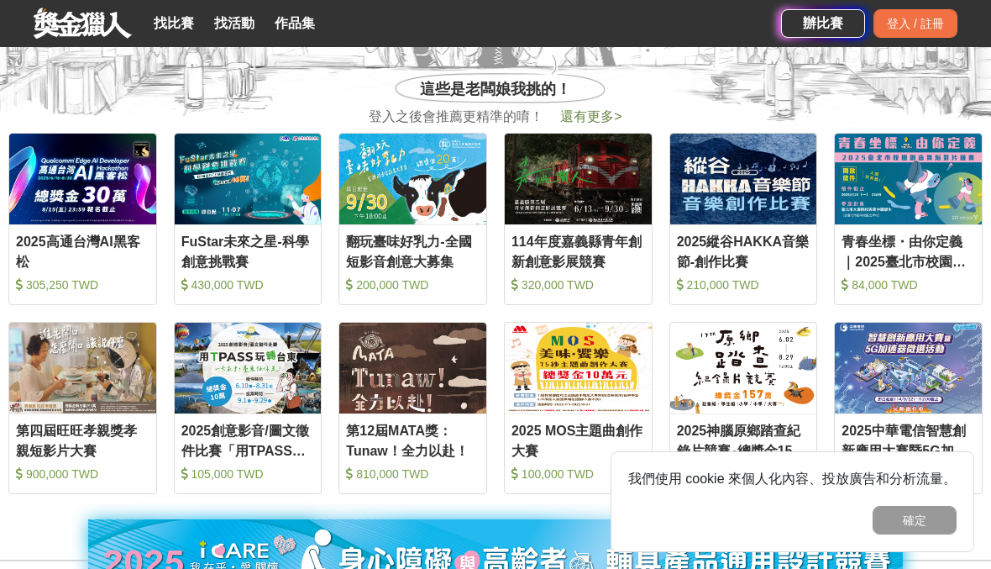
scroll to position [627, 0]
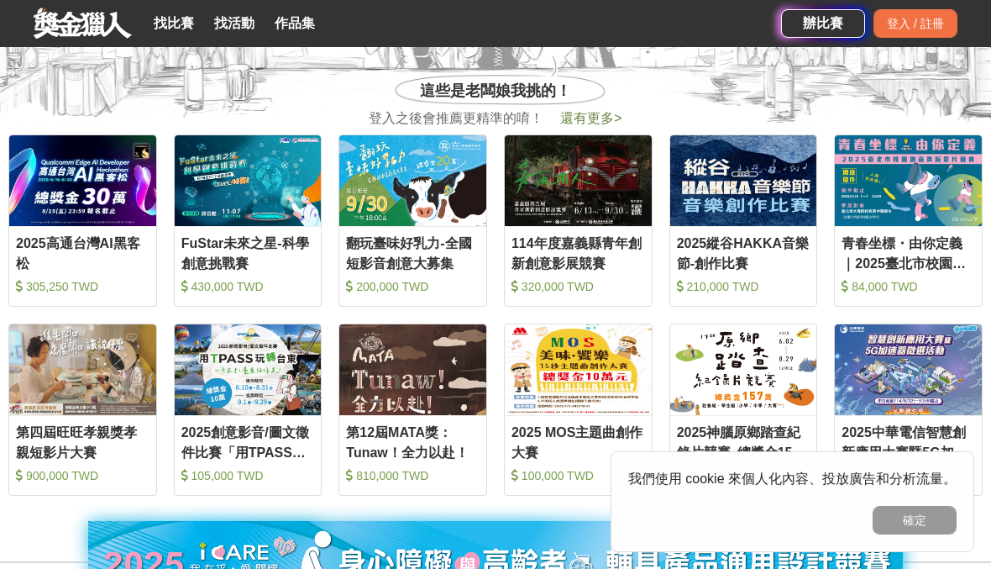
click at [178, 20] on link "找比賽" at bounding box center [174, 24] width 54 height 24
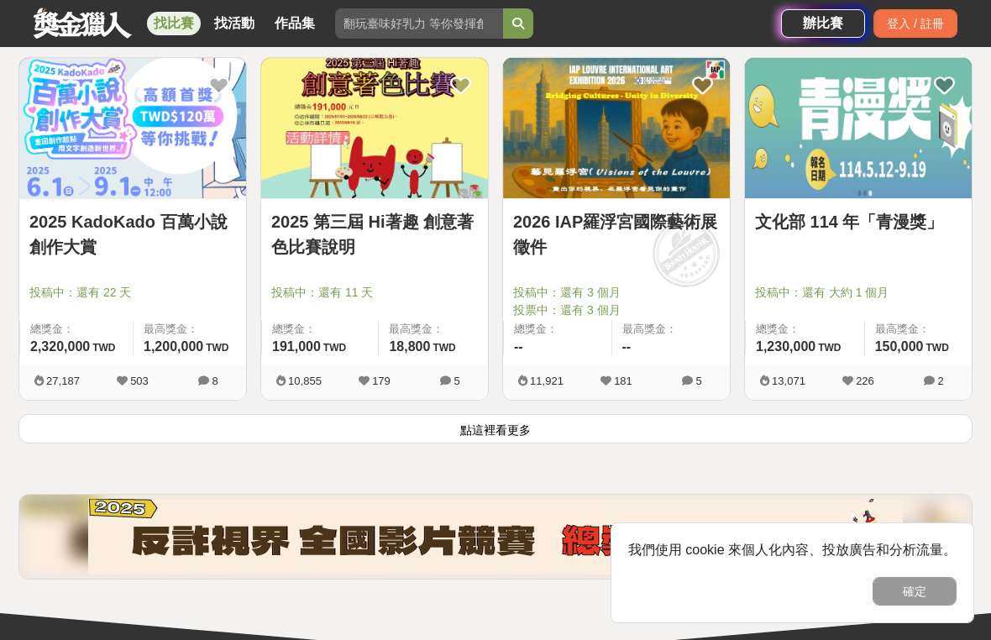
scroll to position [2092, 0]
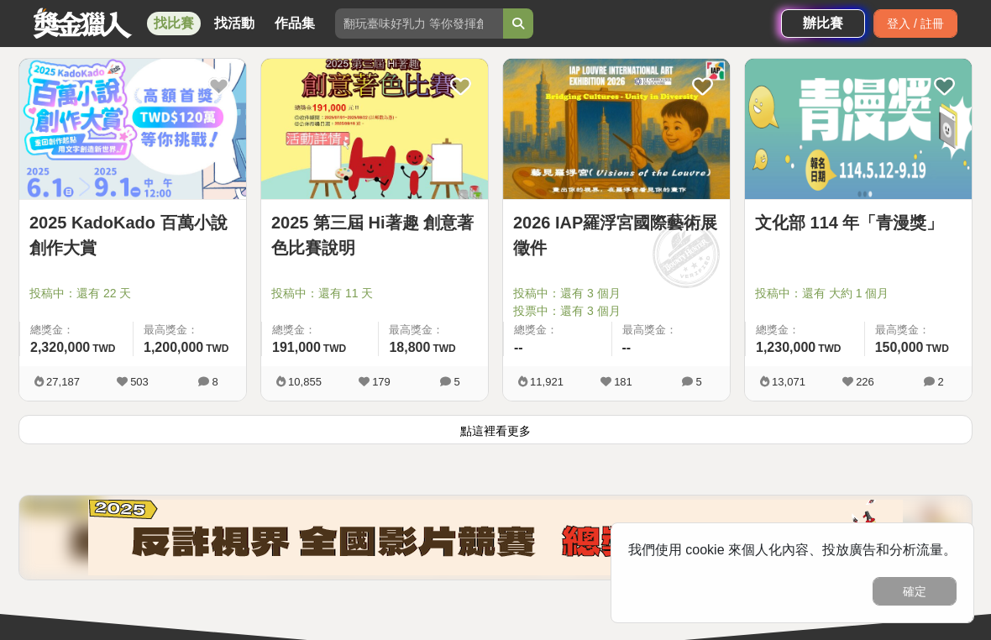
click at [888, 234] on link "文化部 114 年「青漫獎」" at bounding box center [858, 222] width 207 height 25
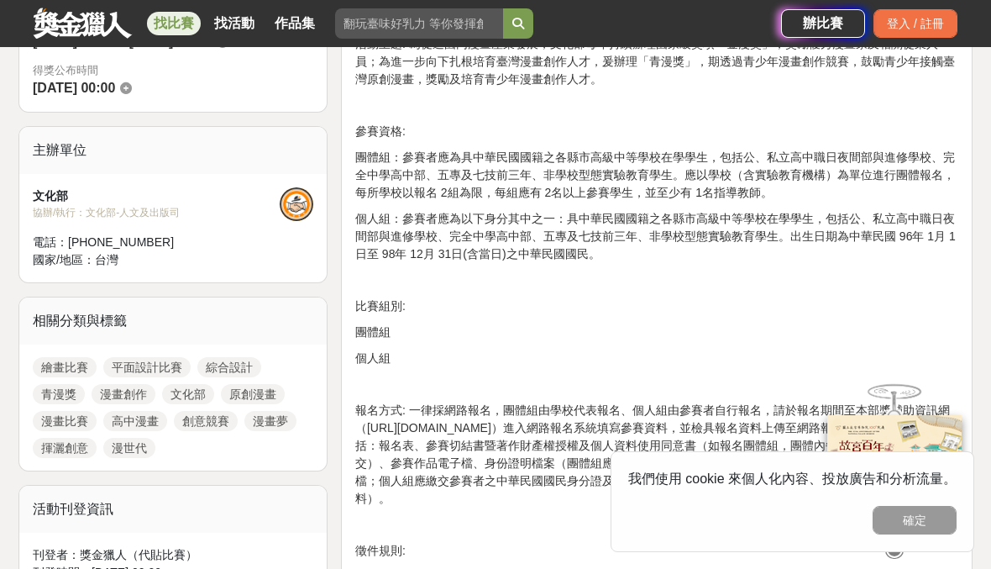
scroll to position [542, 0]
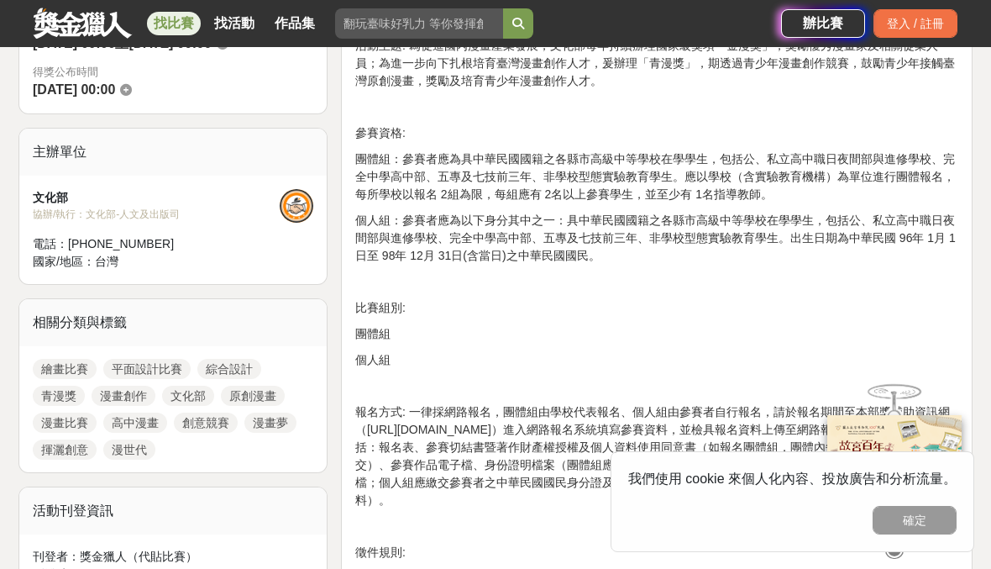
click at [926, 522] on button "確定" at bounding box center [915, 520] width 84 height 29
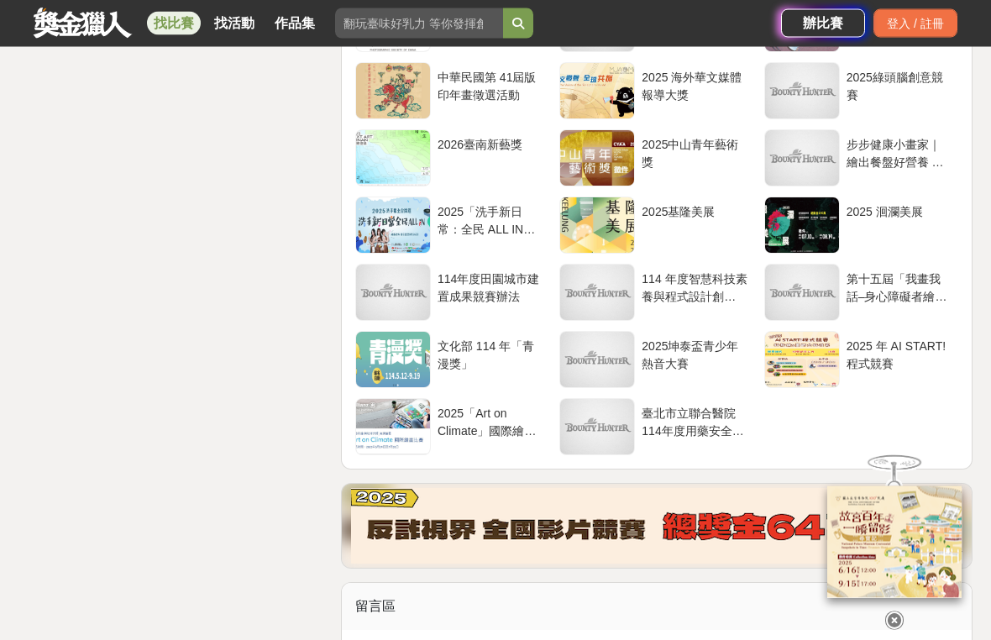
scroll to position [2761, 0]
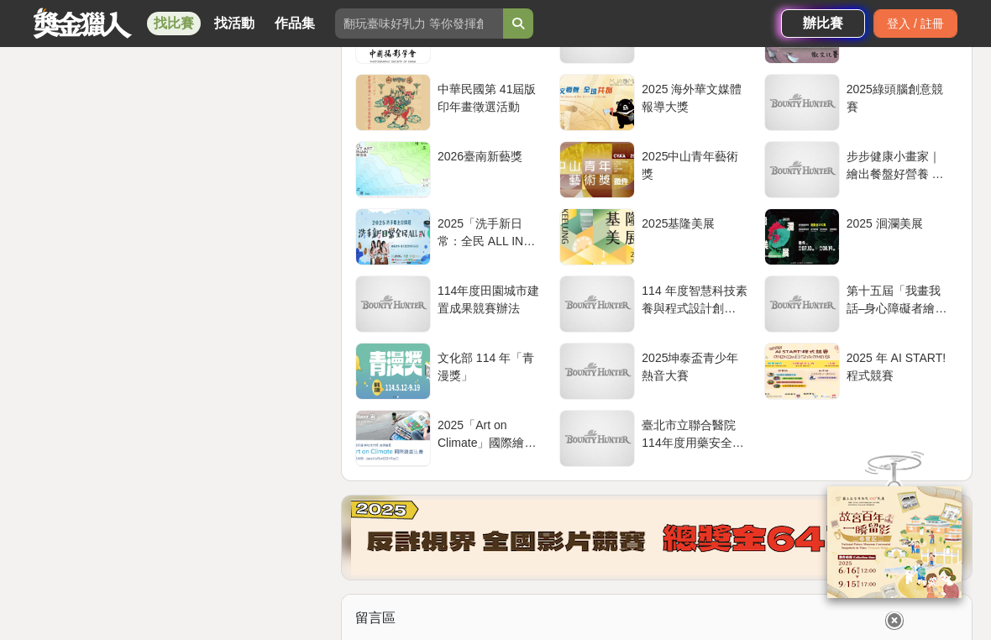
click at [459, 427] on div "2025「Art on Climate」國際繪畫比賽" at bounding box center [490, 433] width 105 height 32
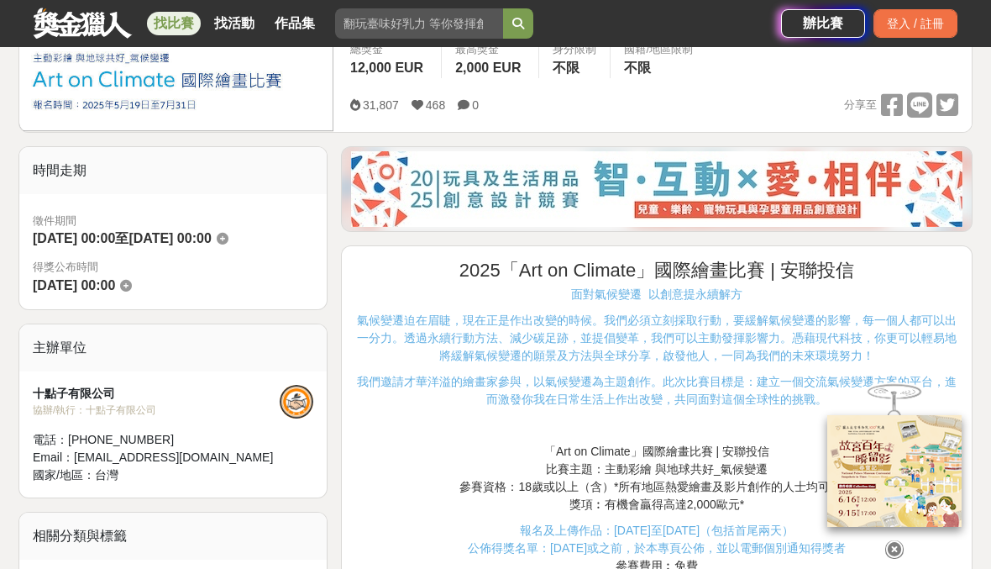
scroll to position [311, 0]
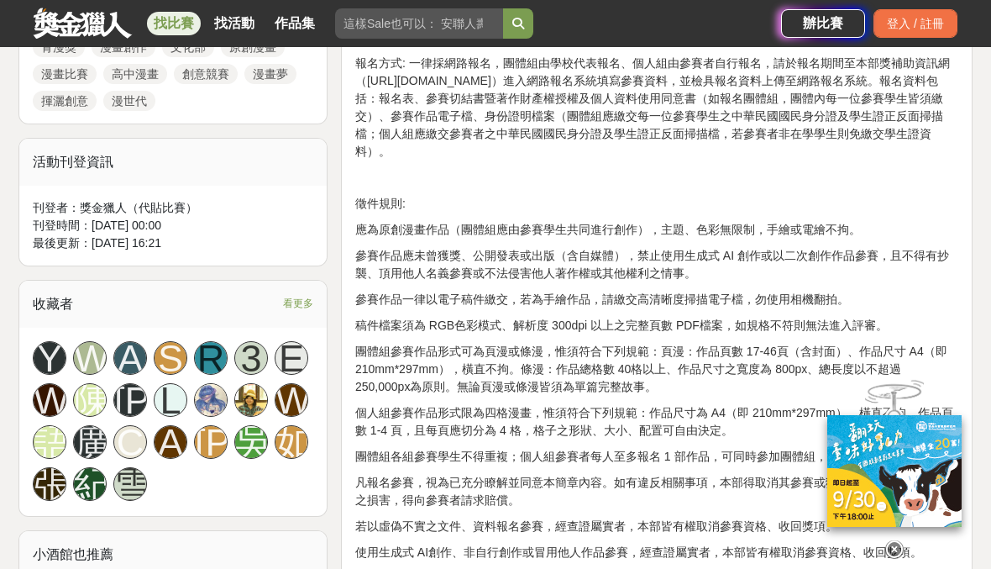
scroll to position [892, 0]
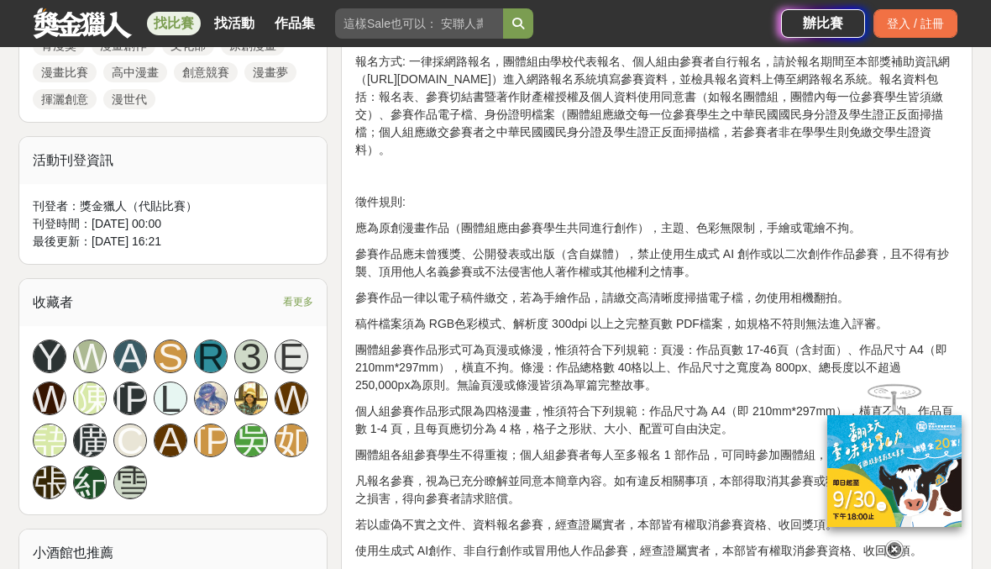
click at [56, 17] on link at bounding box center [83, 23] width 102 height 32
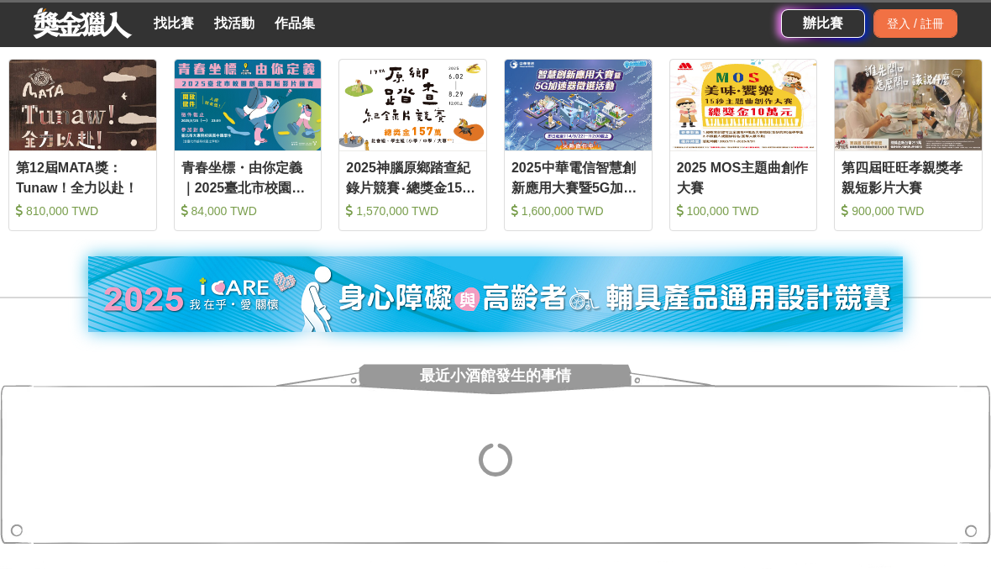
click at [181, 34] on link "找比賽" at bounding box center [174, 24] width 54 height 24
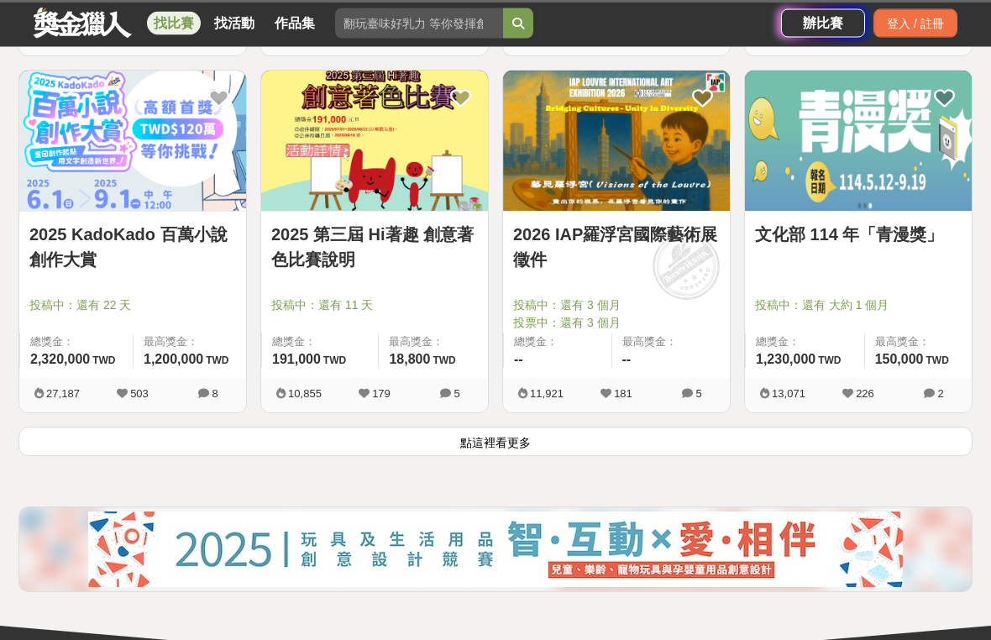
scroll to position [2081, 0]
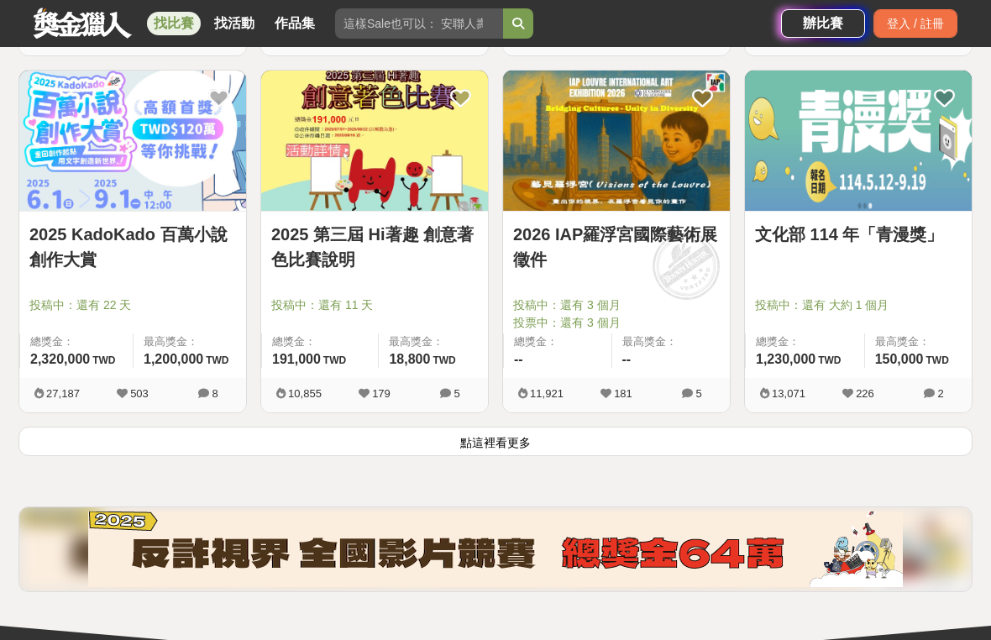
click at [496, 440] on button "點這裡看更多" at bounding box center [495, 441] width 954 height 29
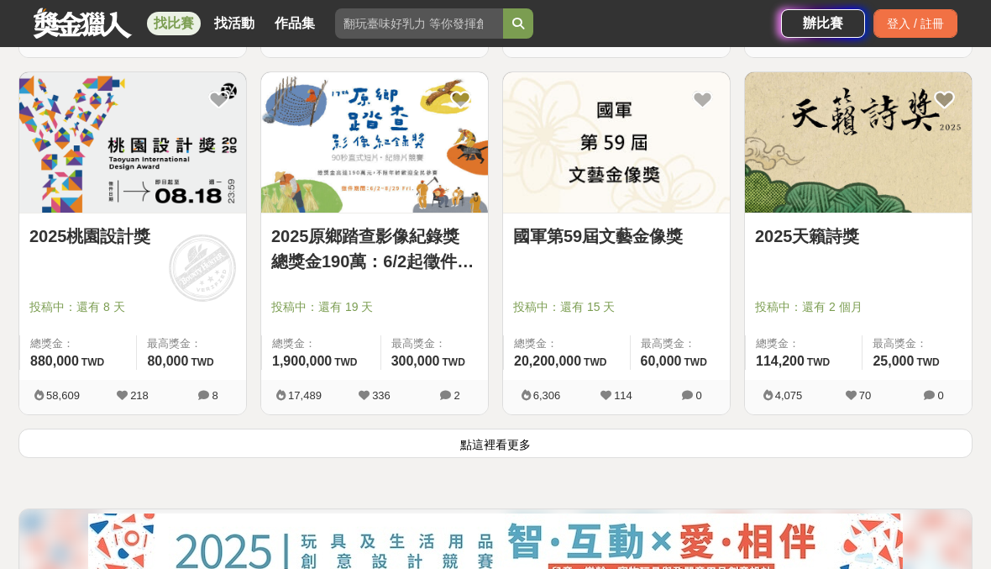
scroll to position [4221, 0]
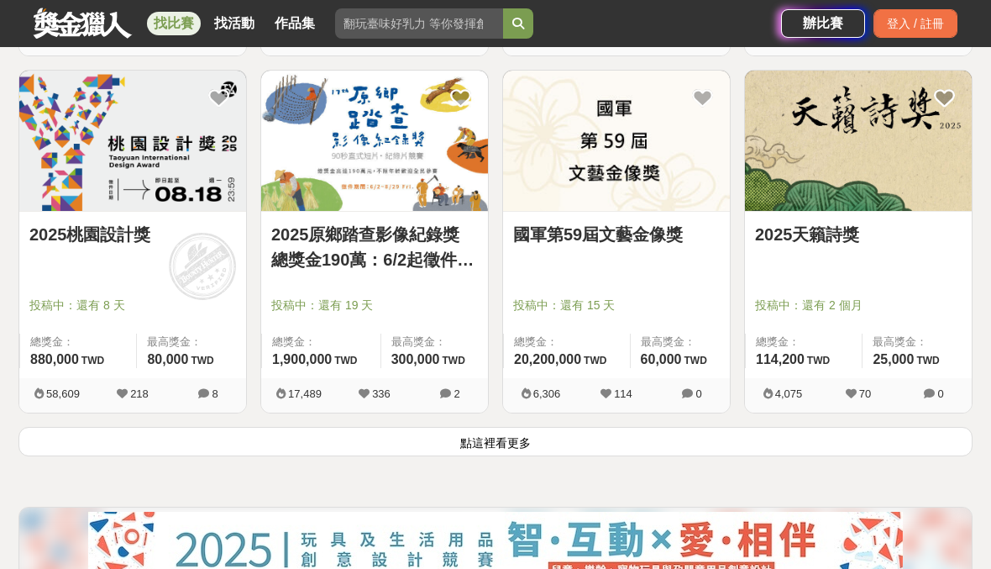
click at [512, 439] on button "點這裡看更多" at bounding box center [495, 441] width 954 height 29
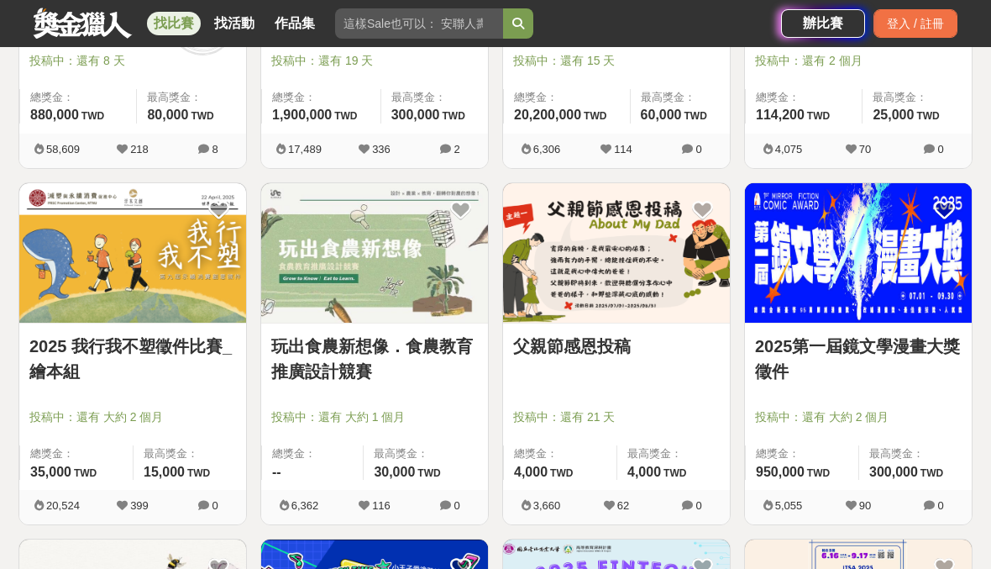
scroll to position [4407, 0]
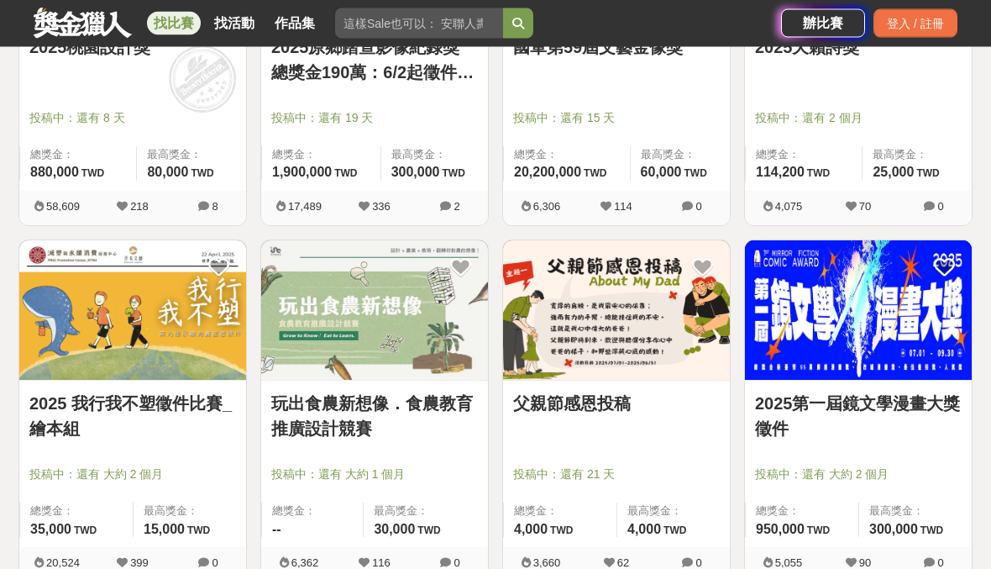
click at [882, 338] on img at bounding box center [858, 311] width 227 height 140
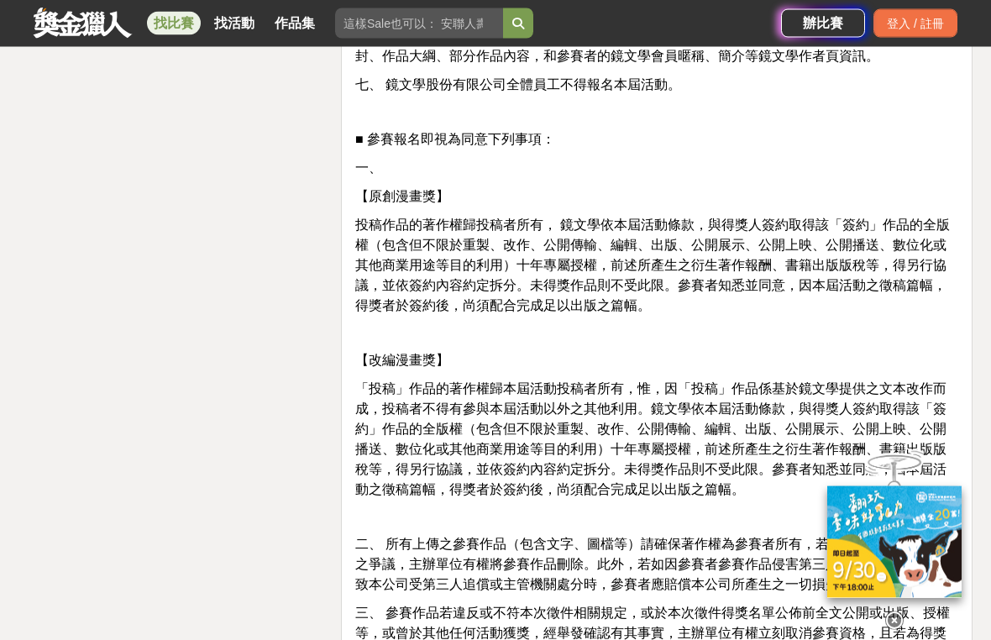
scroll to position [3279, 0]
